Goal: Check status: Check status

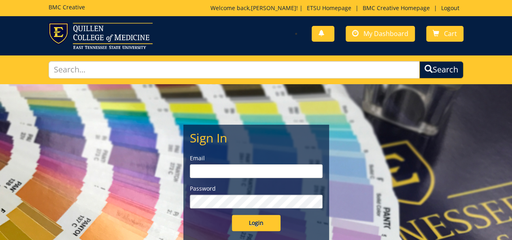
type input "[PERSON_NAME][EMAIL_ADDRESS][DOMAIN_NAME]"
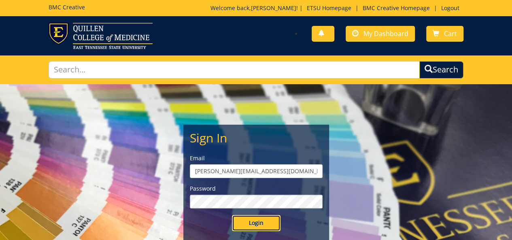
click at [253, 224] on input "Login" at bounding box center [256, 223] width 49 height 16
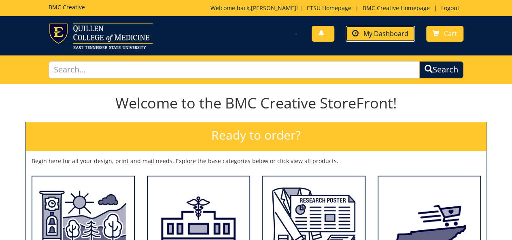
click at [387, 36] on span "My Dashboard" at bounding box center [386, 33] width 45 height 9
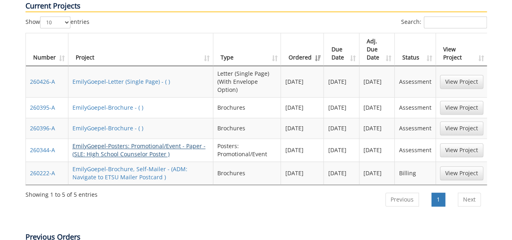
scroll to position [364, 0]
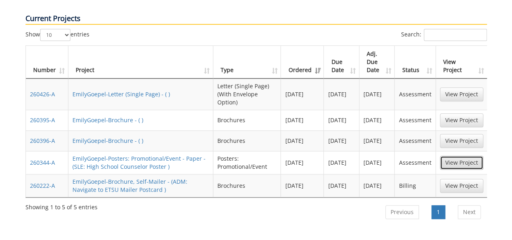
click at [467, 156] on link "View Project" at bounding box center [461, 163] width 43 height 14
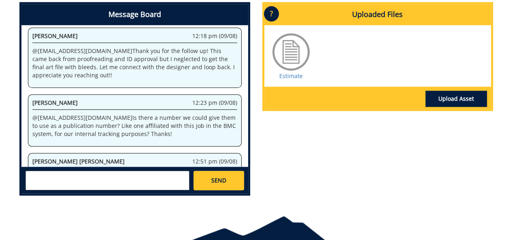
scroll to position [404, 0]
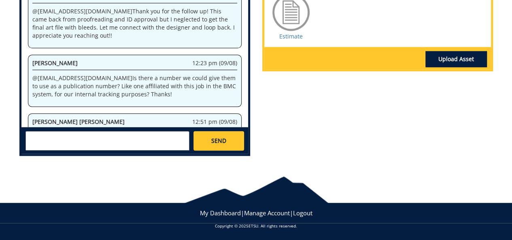
drag, startPoint x: 61, startPoint y: 109, endPoint x: 127, endPoint y: 111, distance: 66.0
click at [127, 133] on p "@ [PERSON_NAME][EMAIL_ADDRESS][DOMAIN_NAME] No worries! And yes, that pub state…" at bounding box center [134, 145] width 205 height 24
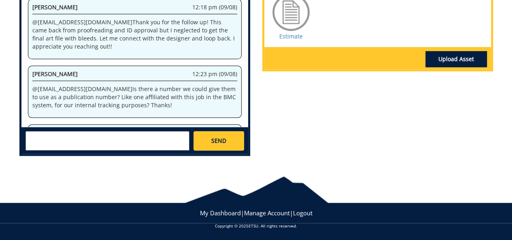
scroll to position [433, 0]
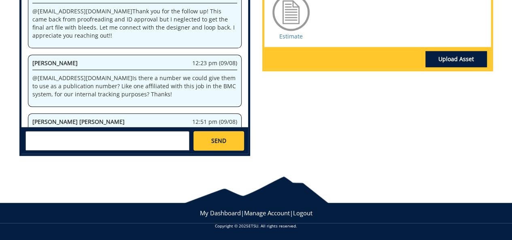
copy p "BMC Creative 260344-A."
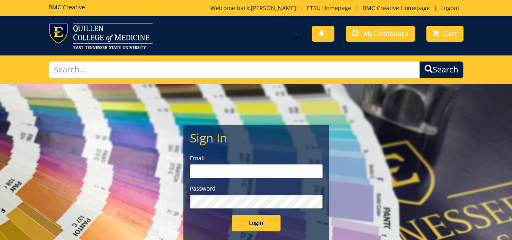
type input "goepel@etsu.edu"
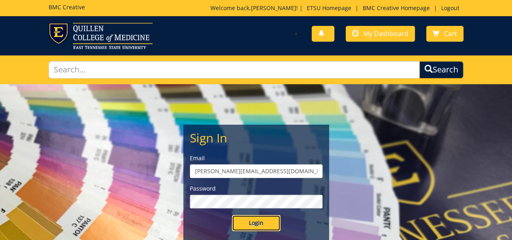
click at [257, 229] on input "Login" at bounding box center [256, 223] width 49 height 16
click at [257, 226] on input "Login" at bounding box center [256, 223] width 49 height 16
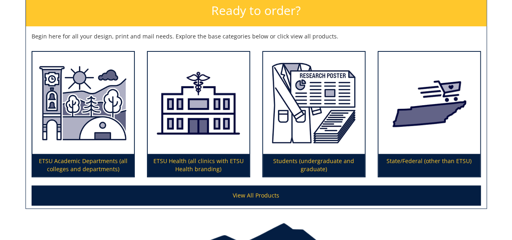
scroll to position [171, 0]
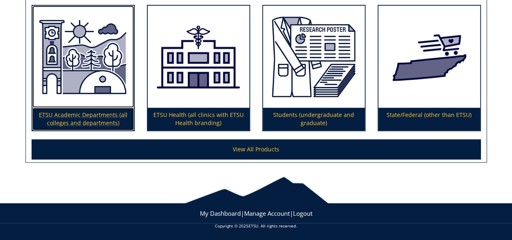
drag, startPoint x: 104, startPoint y: 104, endPoint x: 101, endPoint y: 109, distance: 5.4
click at [103, 105] on img at bounding box center [83, 57] width 102 height 102
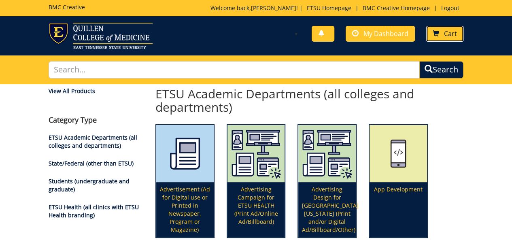
click at [450, 35] on span "Cart" at bounding box center [450, 33] width 13 height 9
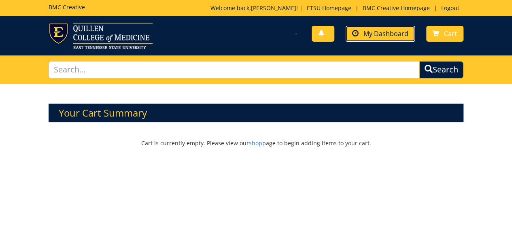
click at [377, 36] on span "My Dashboard" at bounding box center [386, 33] width 45 height 9
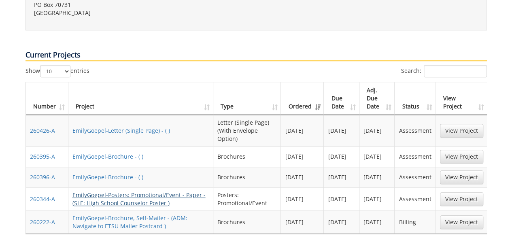
scroll to position [364, 0]
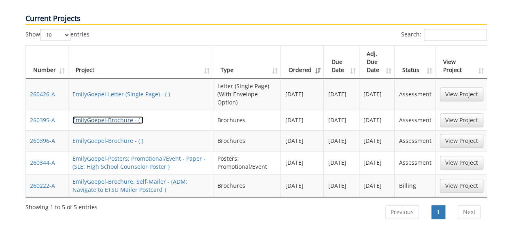
click at [130, 116] on link "EmilyGoepel-Brochure - ( )" at bounding box center [107, 120] width 71 height 8
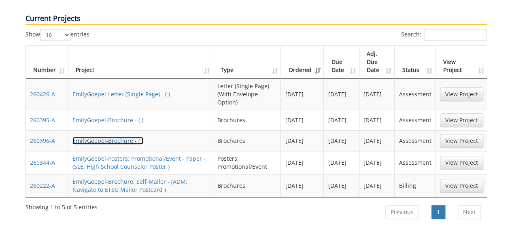
click at [121, 137] on link "EmilyGoepel-Brochure - ( )" at bounding box center [107, 141] width 71 height 8
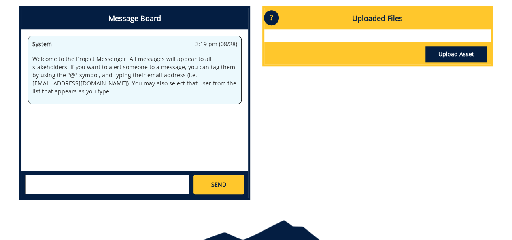
scroll to position [162, 0]
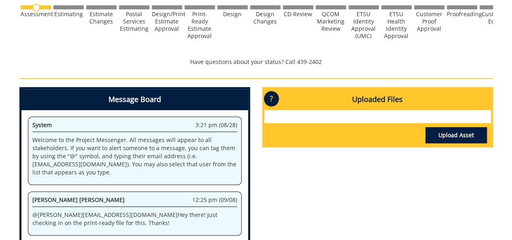
scroll to position [202, 0]
